Goal: Task Accomplishment & Management: Manage account settings

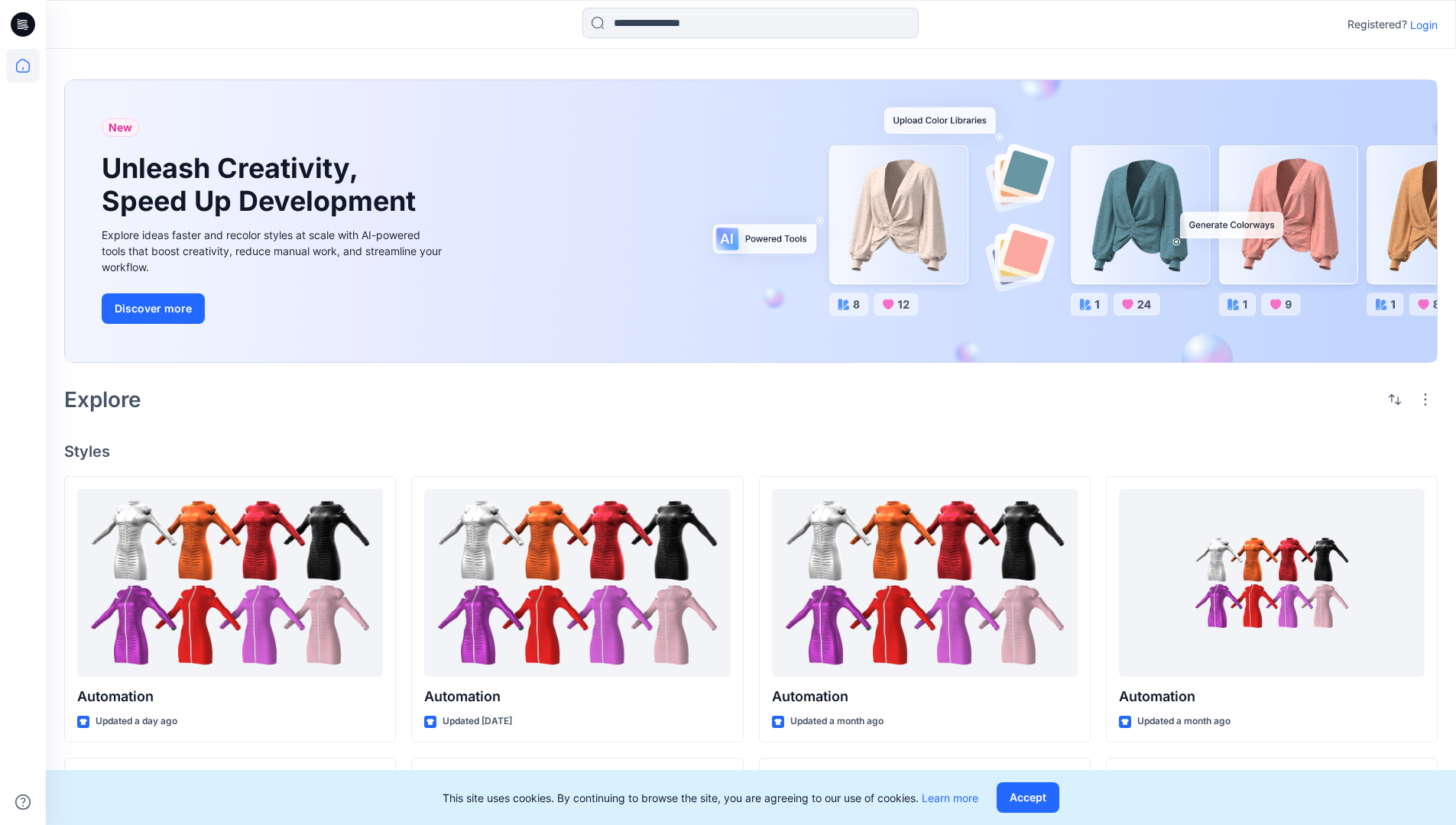
click at [1428, 27] on p "Login" at bounding box center [1424, 24] width 28 height 16
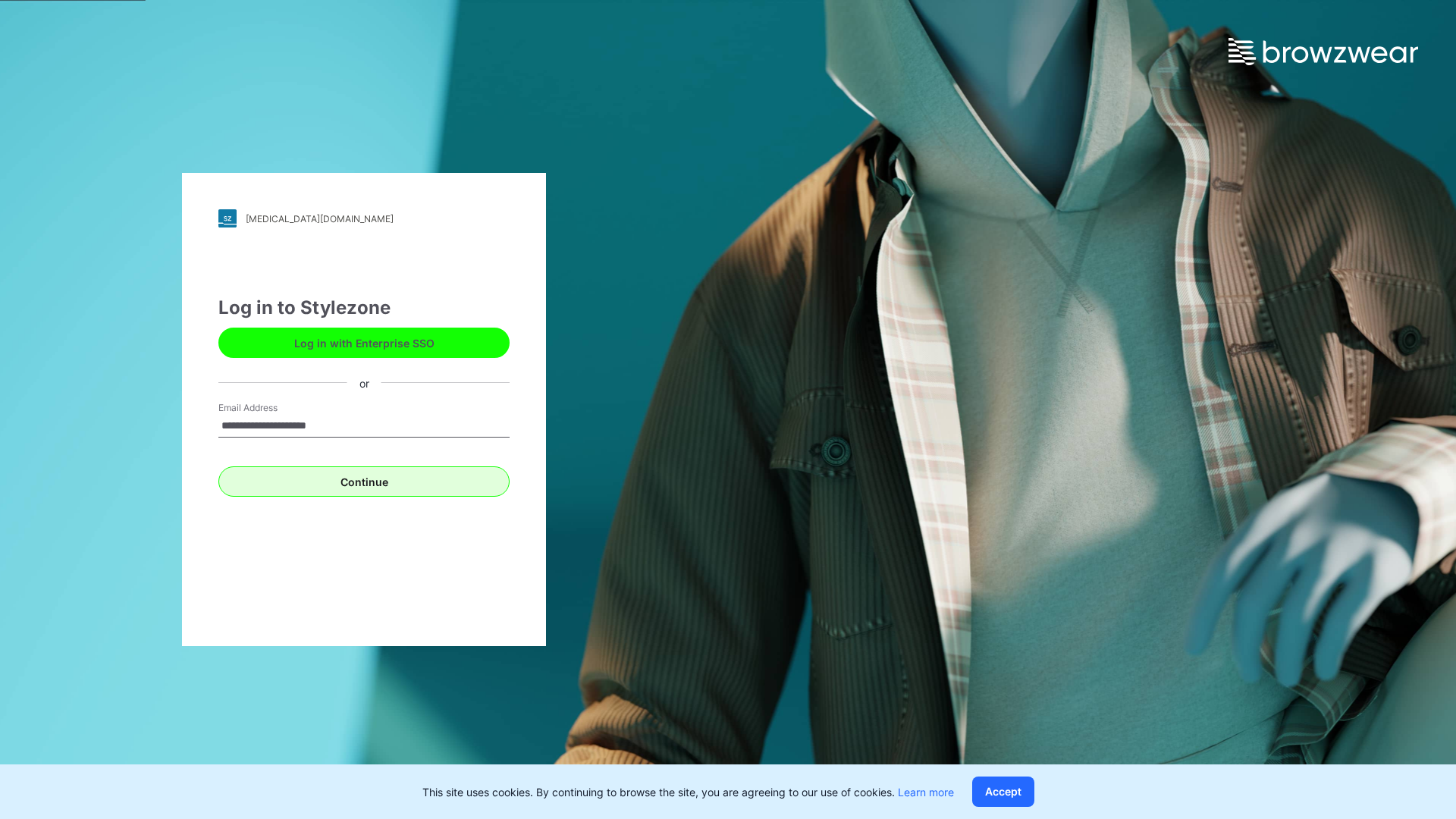
type input "**********"
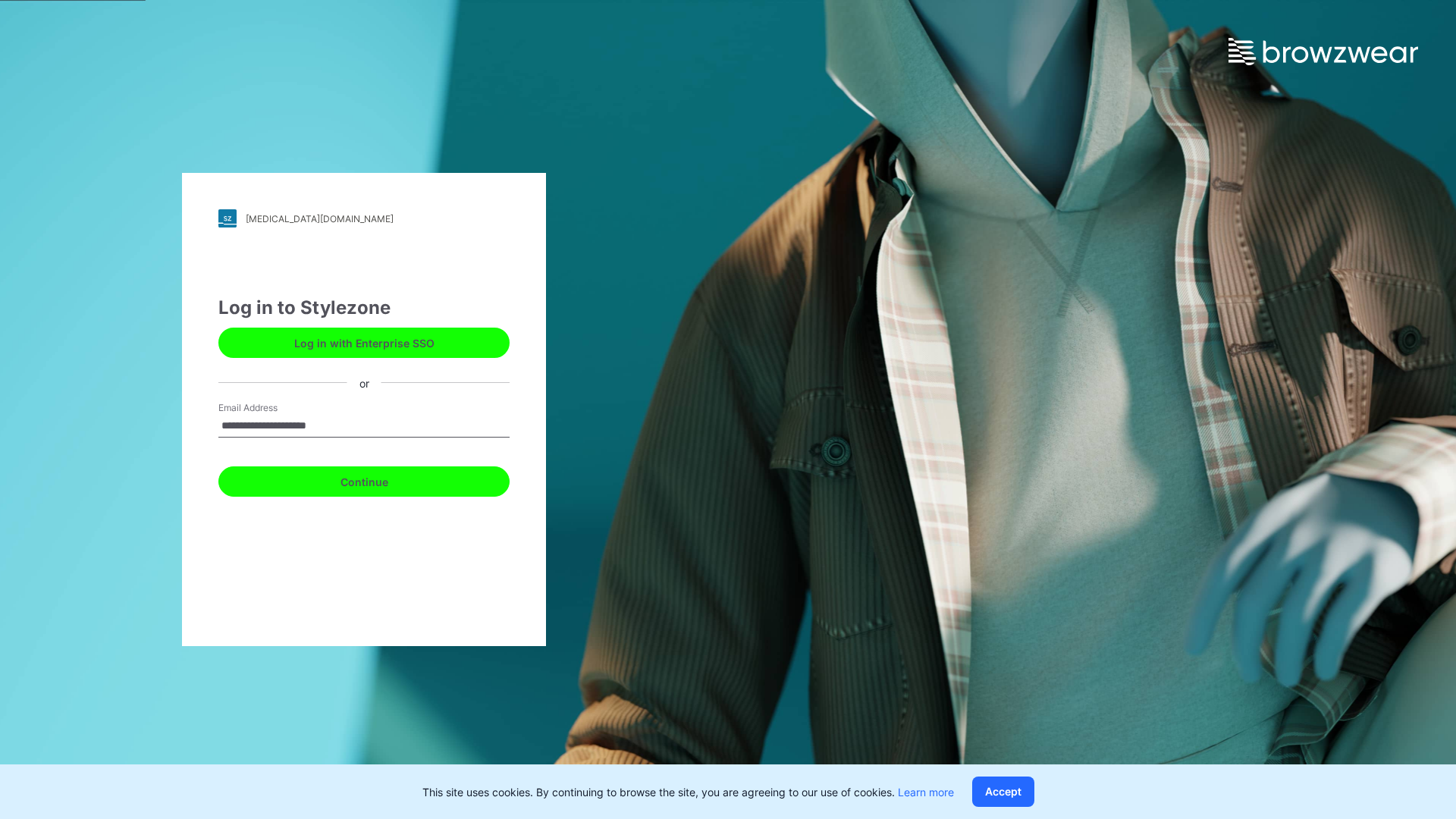
click at [390, 474] on button "Continue" at bounding box center [364, 482] width 291 height 31
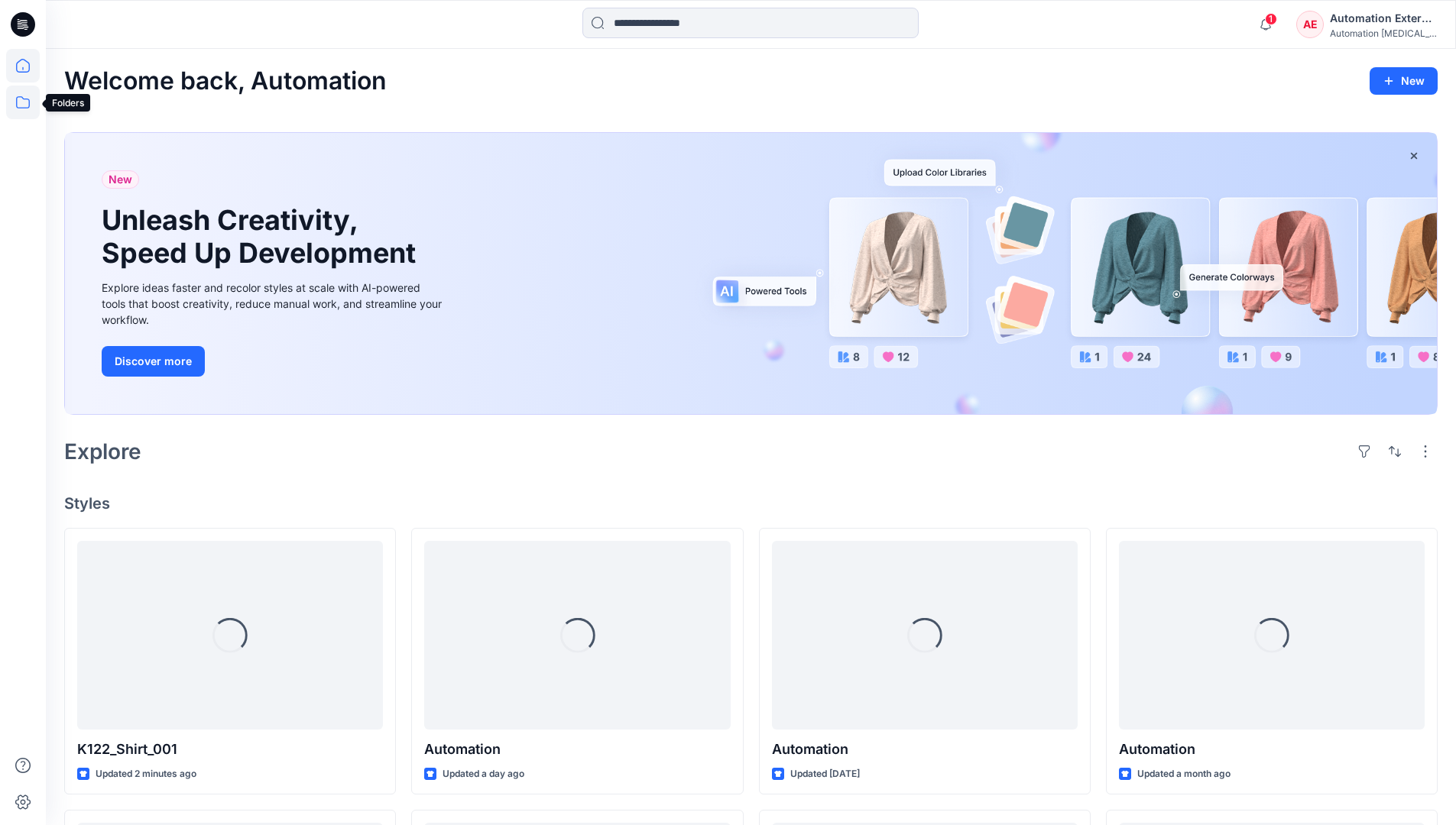
click at [24, 110] on icon at bounding box center [23, 102] width 34 height 34
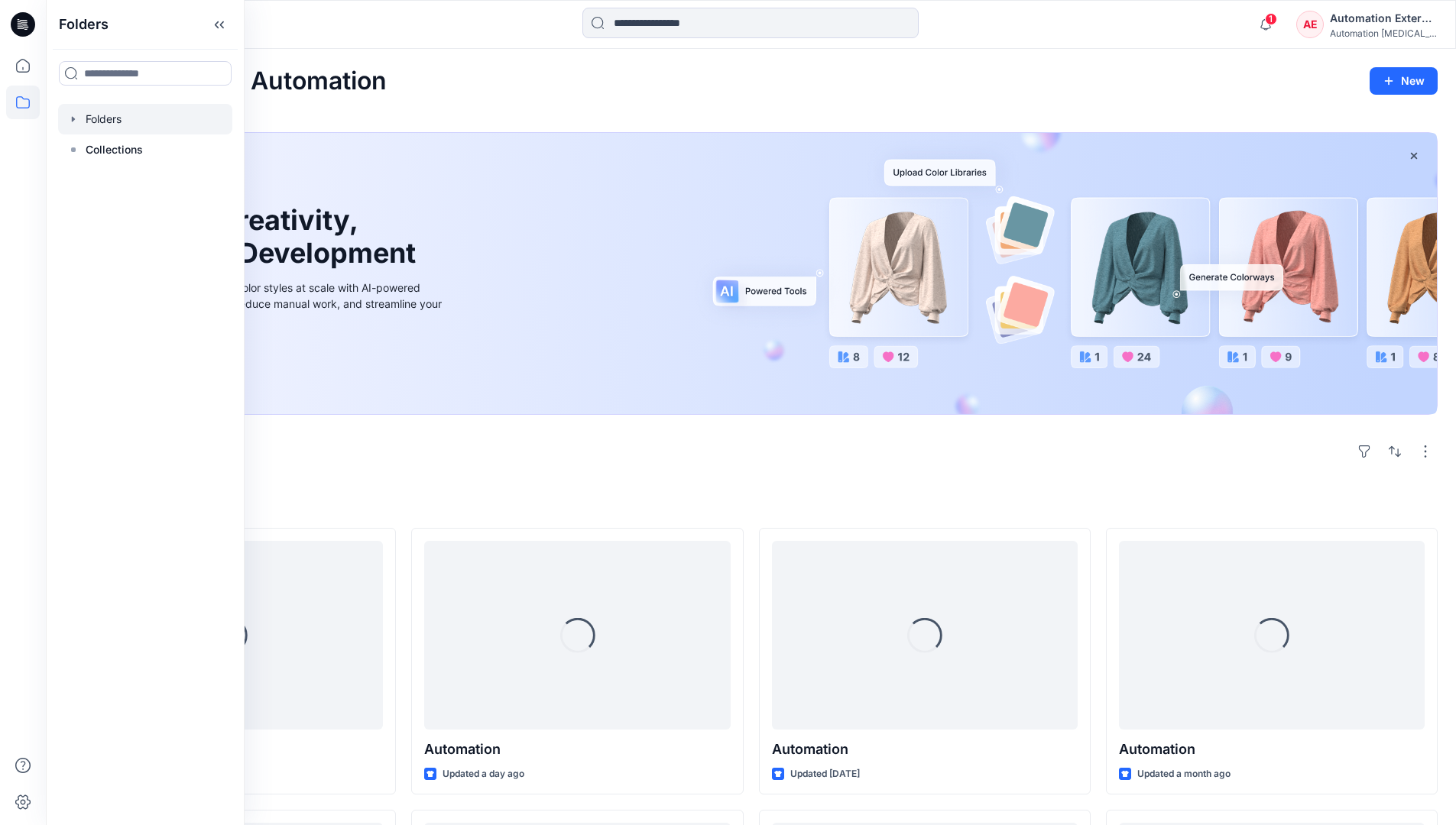
click at [115, 110] on div at bounding box center [145, 119] width 174 height 31
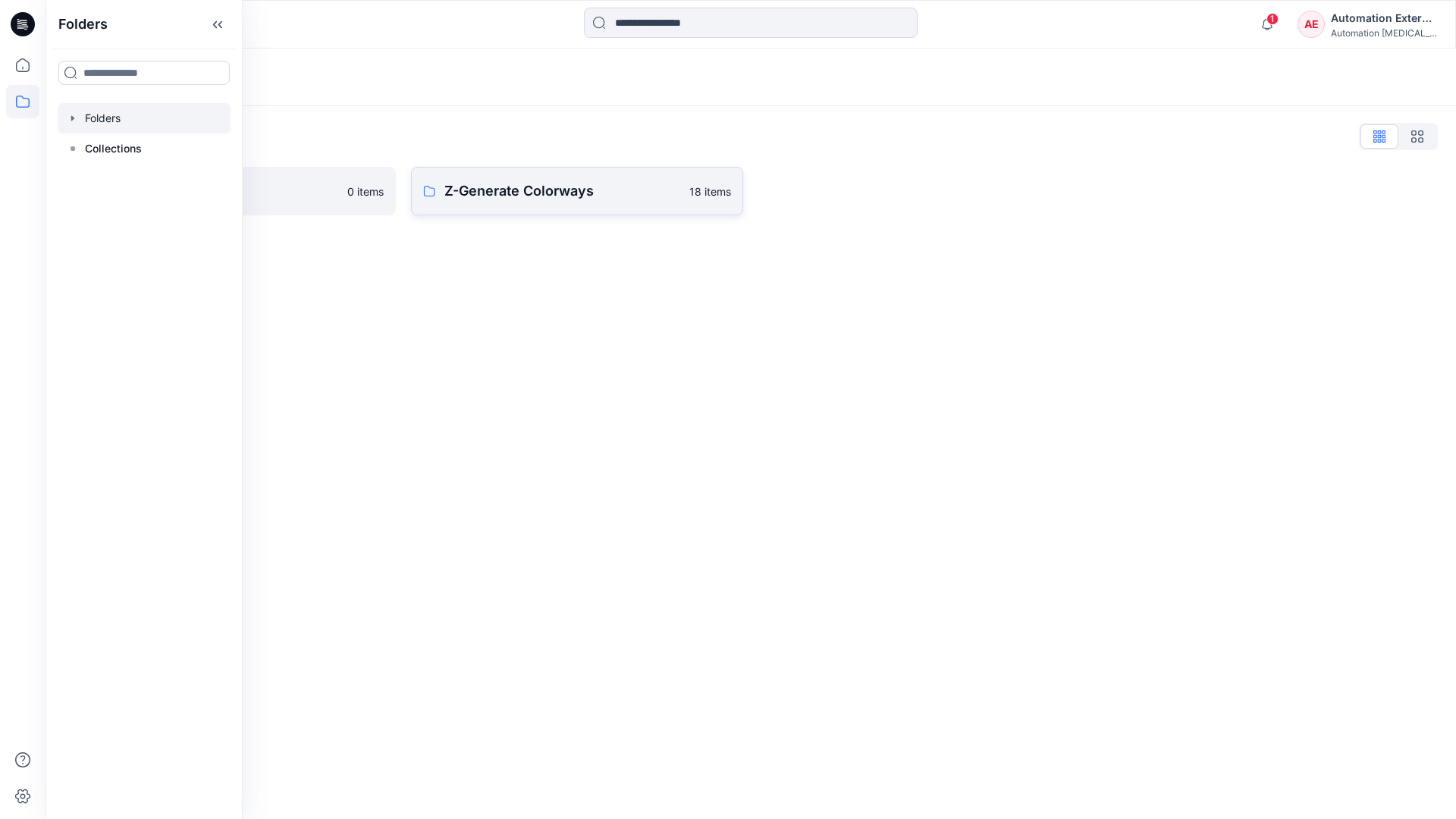
click at [535, 193] on p "Z-Generate Colorways" at bounding box center [562, 191] width 236 height 21
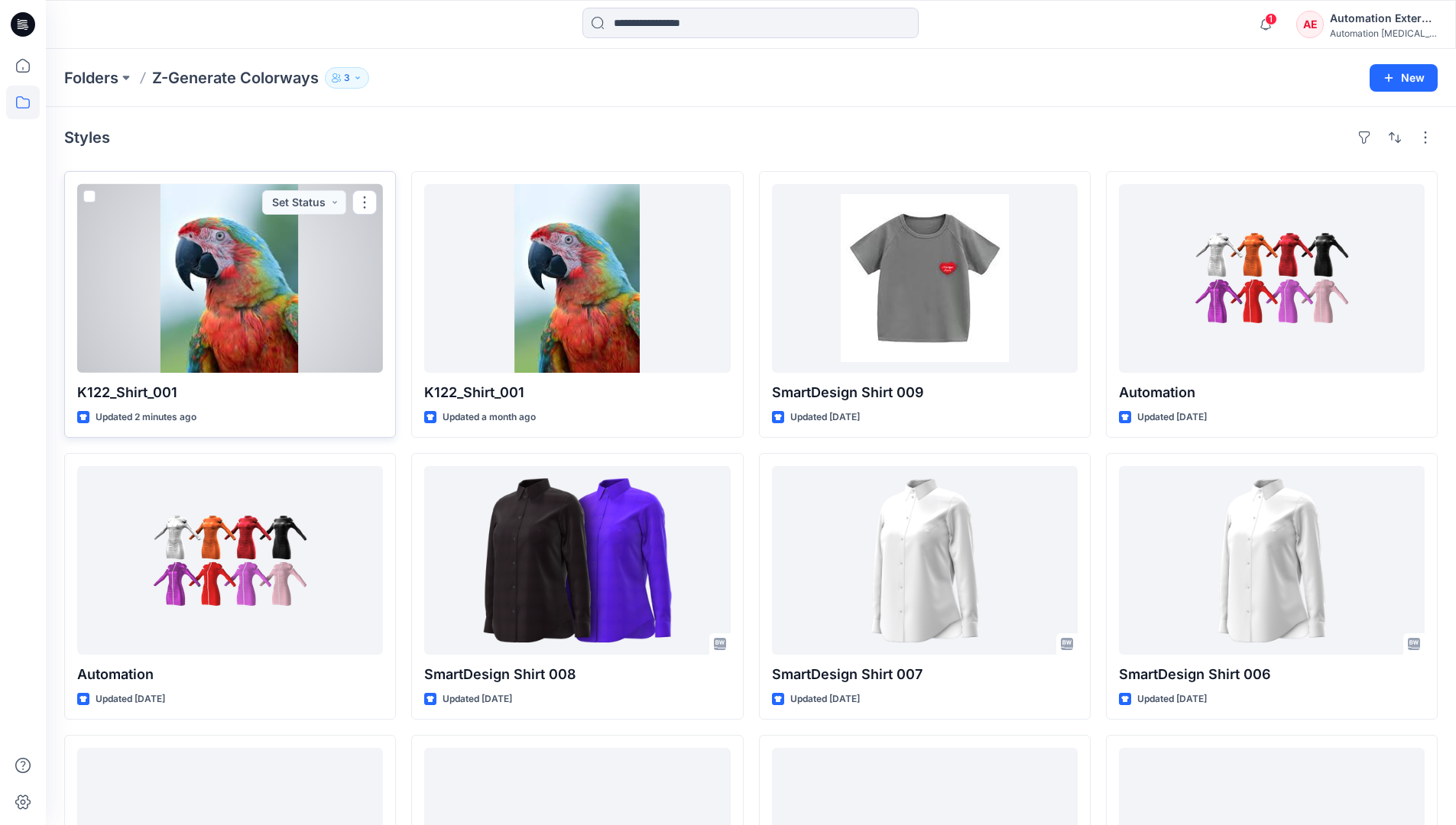
click at [95, 200] on span at bounding box center [89, 196] width 12 height 12
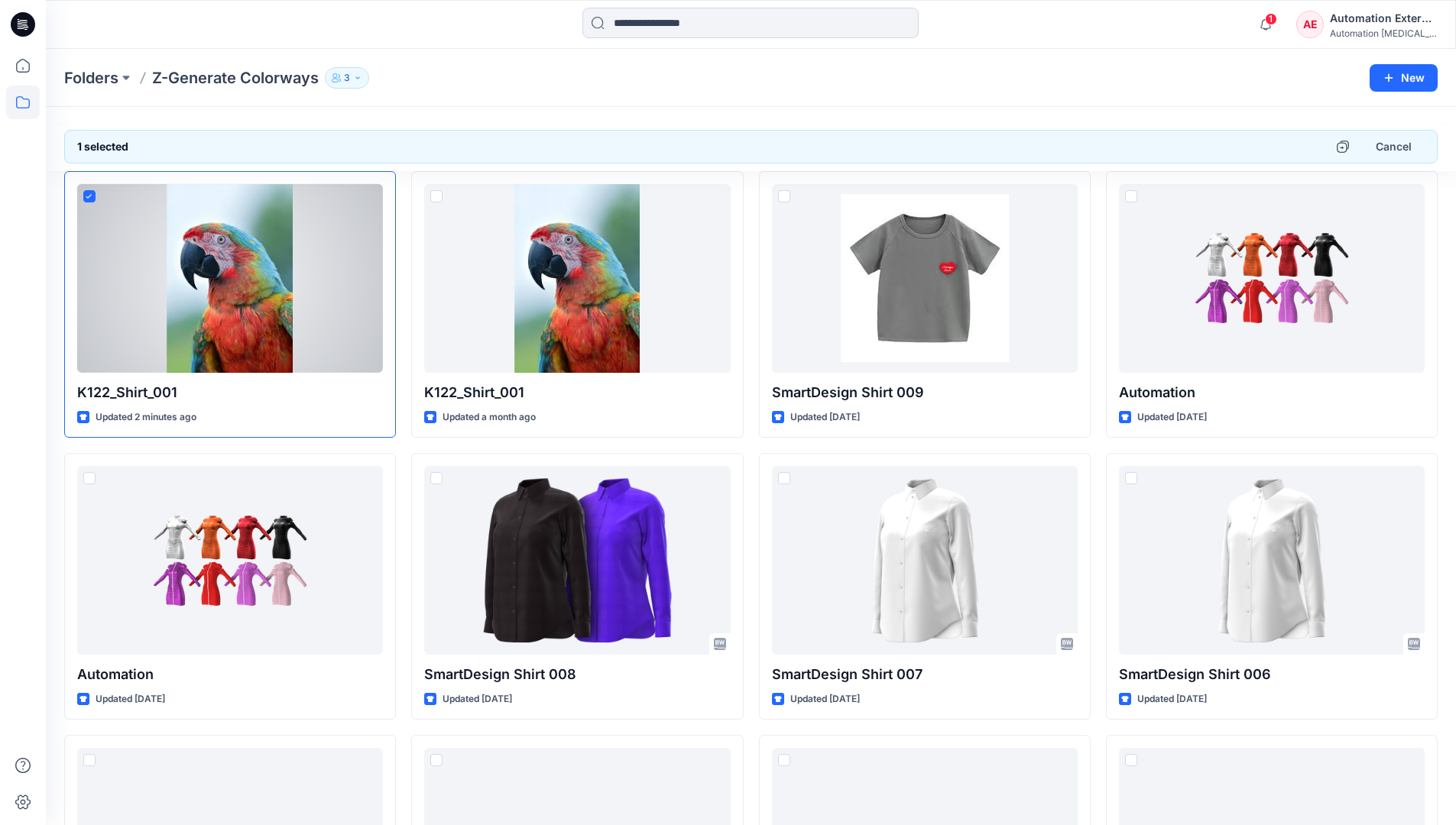
click at [1386, 18] on div "Automation External" at bounding box center [1383, 18] width 107 height 18
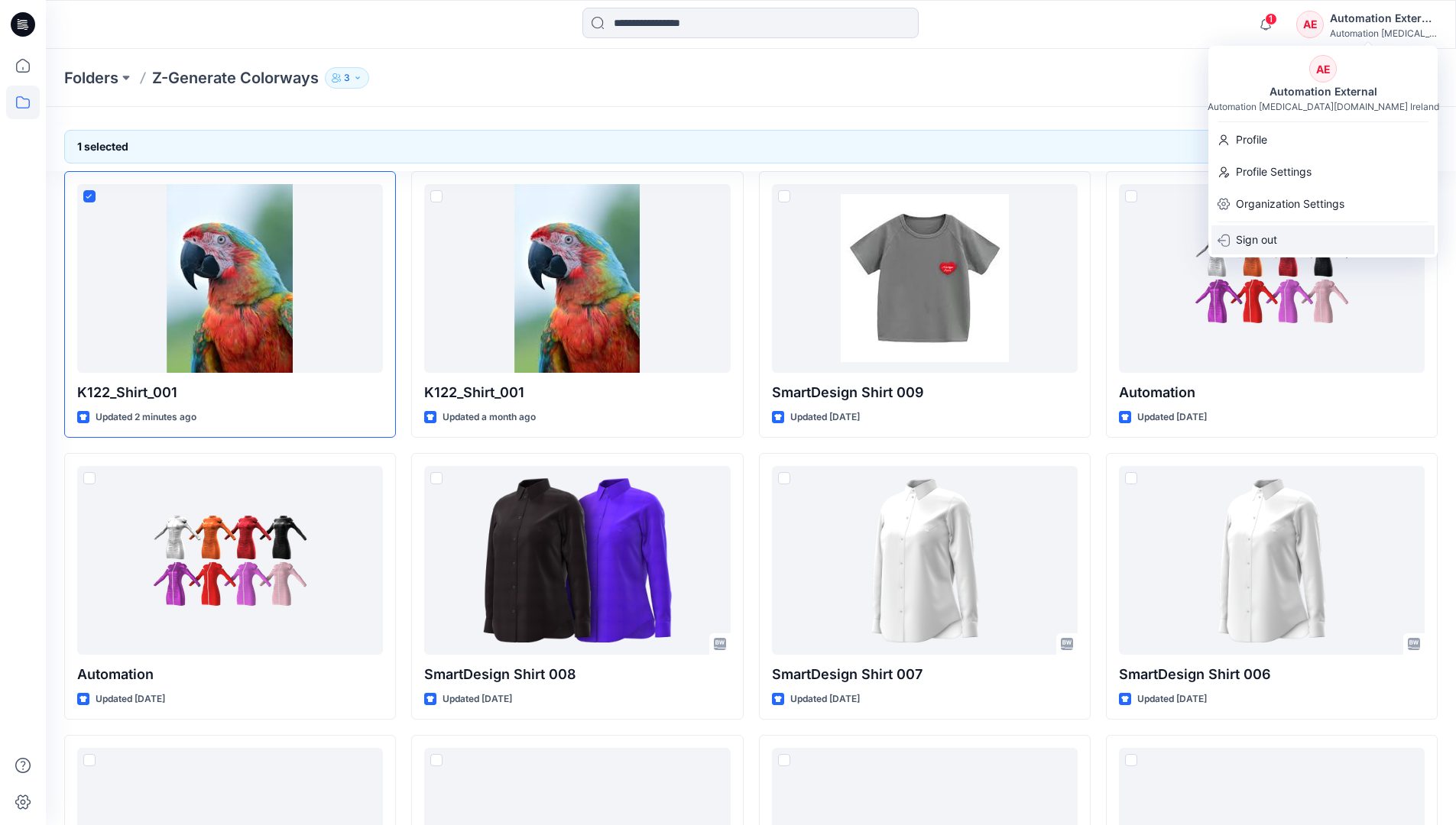
click at [1293, 234] on div "Sign out" at bounding box center [1323, 240] width 223 height 29
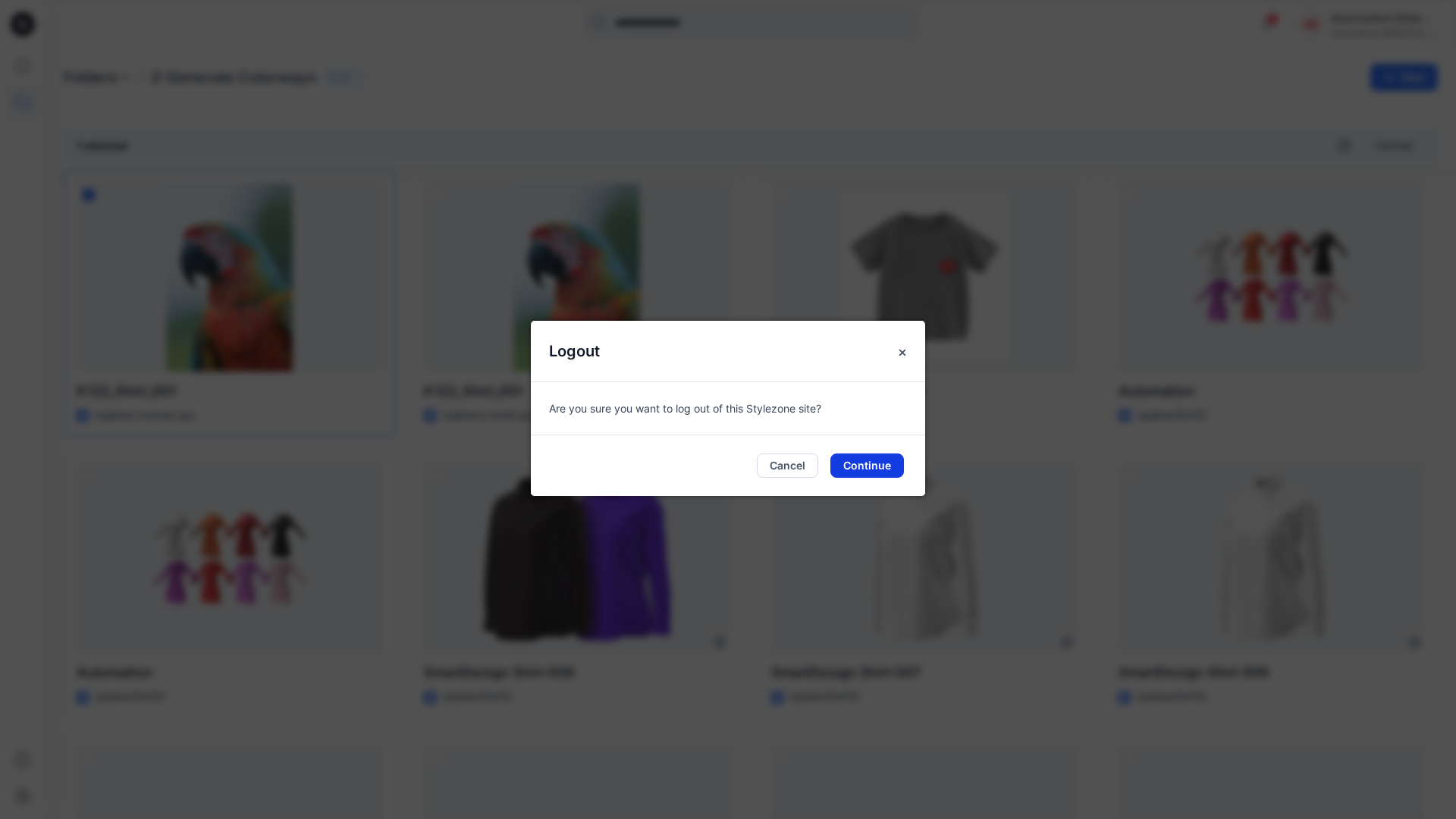
click at [892, 466] on button "Continue" at bounding box center [867, 465] width 74 height 24
